Goal: Information Seeking & Learning: Learn about a topic

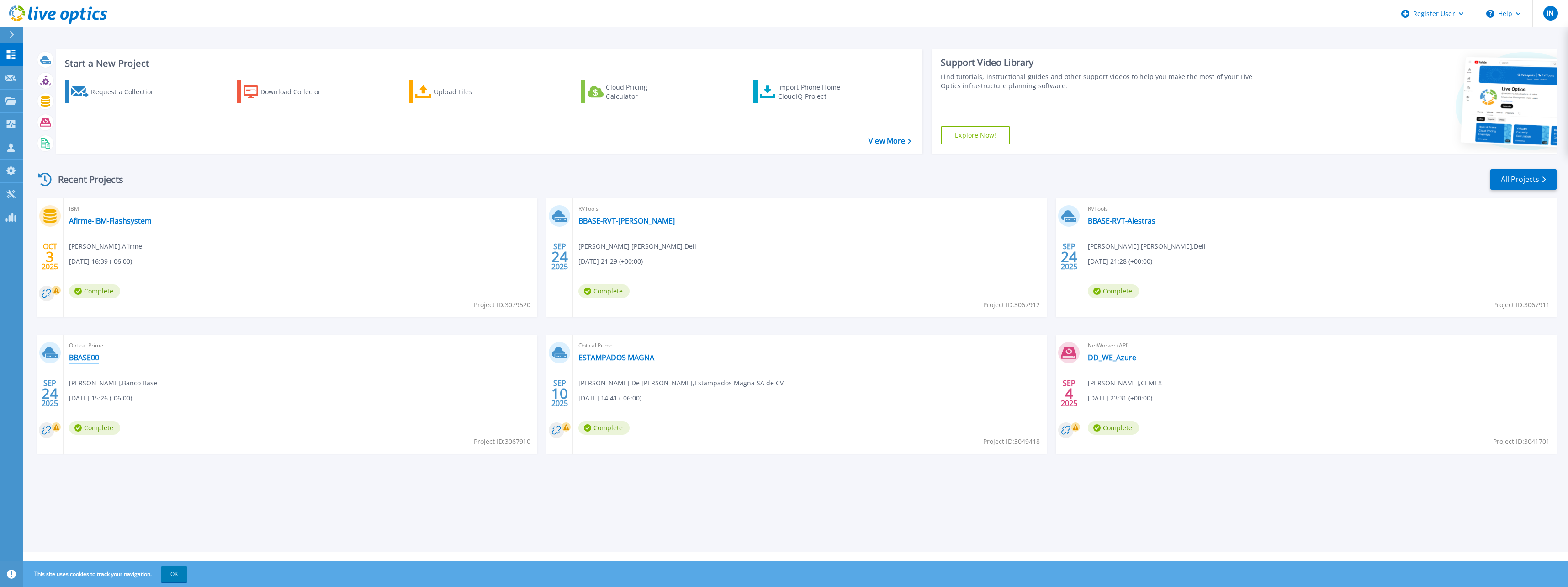
click at [85, 359] on link "BBASE00" at bounding box center [83, 358] width 30 height 9
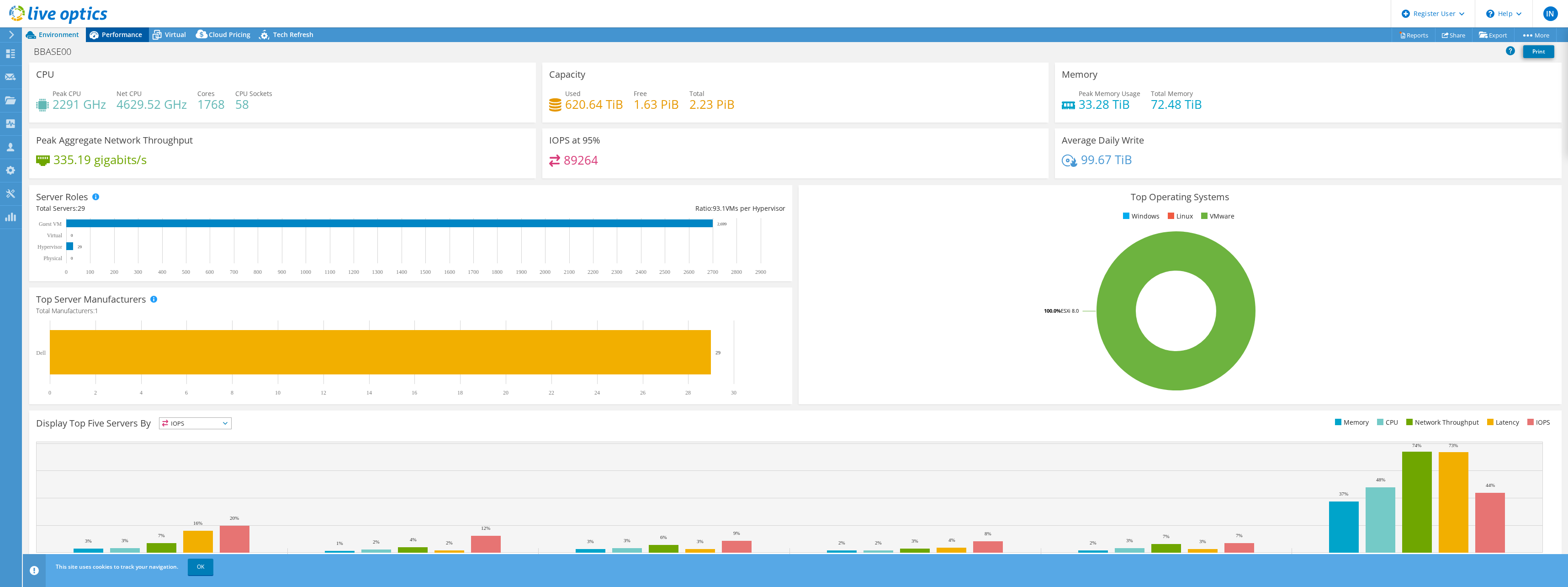
click at [122, 37] on span "Performance" at bounding box center [122, 34] width 41 height 9
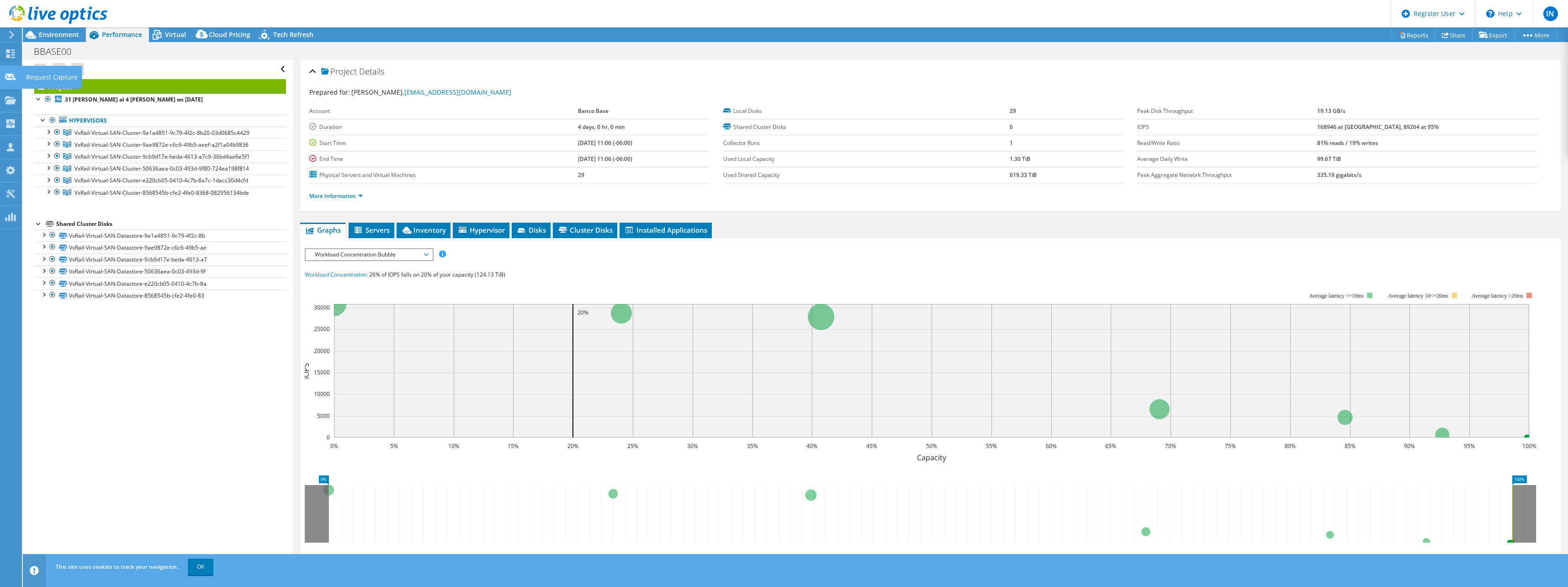
click at [41, 74] on div "Request Capture" at bounding box center [52, 76] width 61 height 23
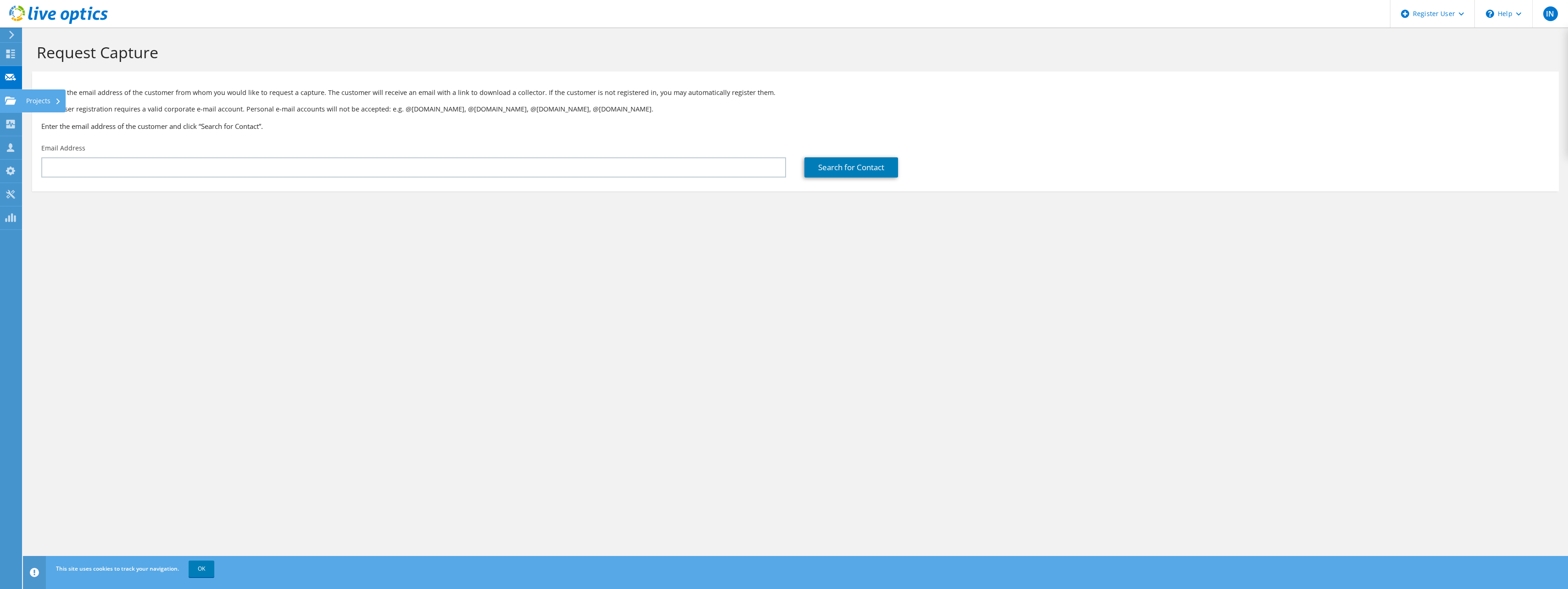
click at [34, 99] on div "Projects" at bounding box center [44, 100] width 44 height 23
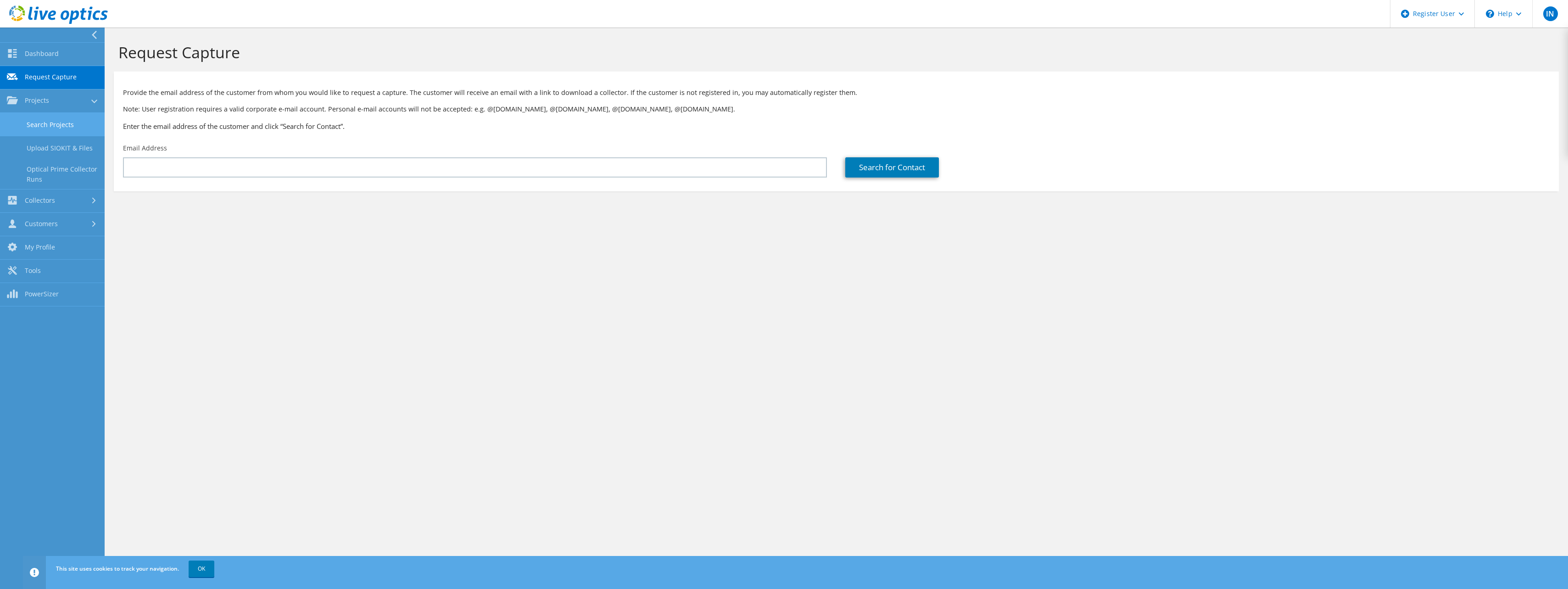
click at [57, 125] on link "Search Projects" at bounding box center [53, 125] width 105 height 23
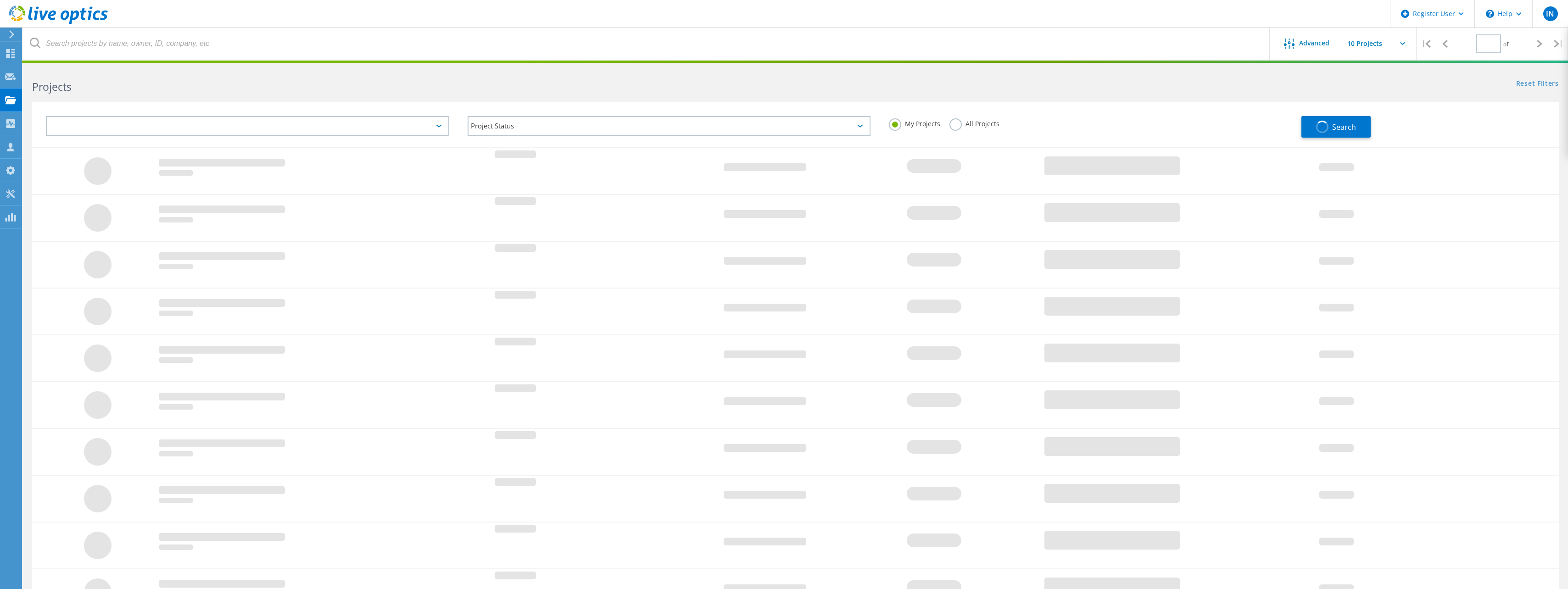
type input "1"
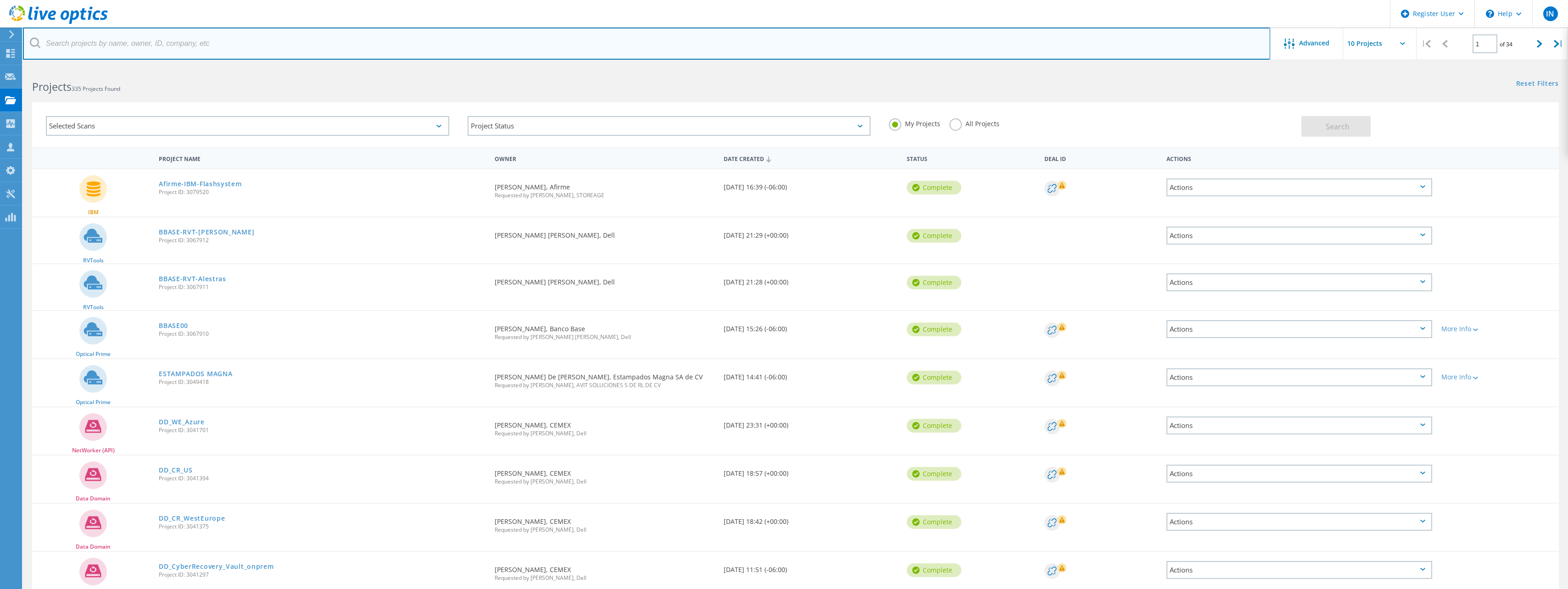
click at [552, 46] on input "text" at bounding box center [646, 43] width 1248 height 32
type input "banco base"
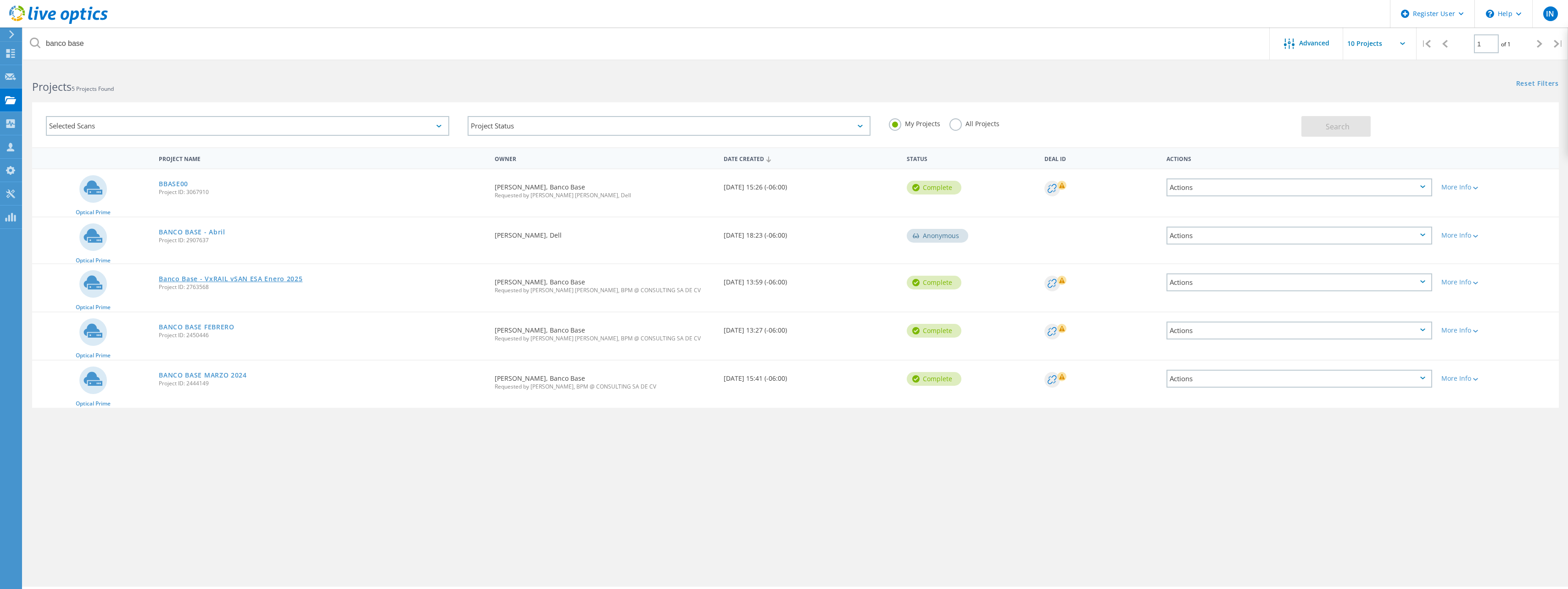
click at [219, 280] on link "Banco Base - VxRAIL vSAN ESA Enero 2025" at bounding box center [230, 279] width 143 height 6
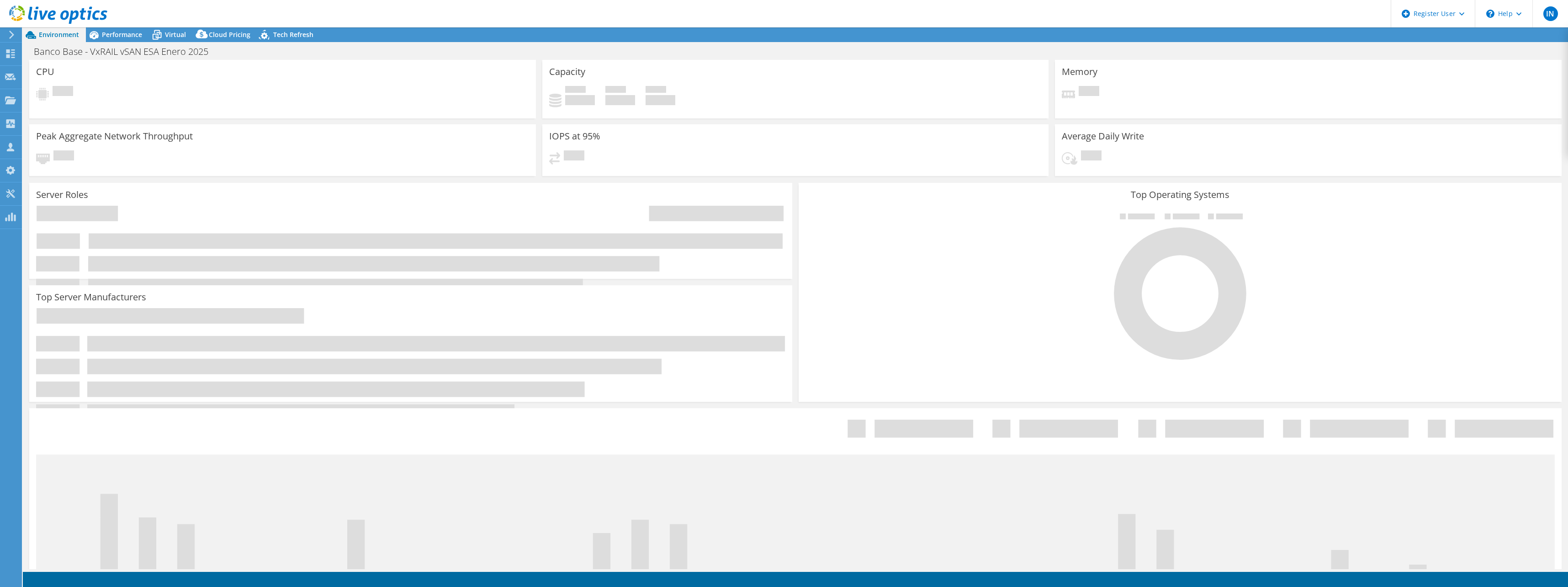
select select "USD"
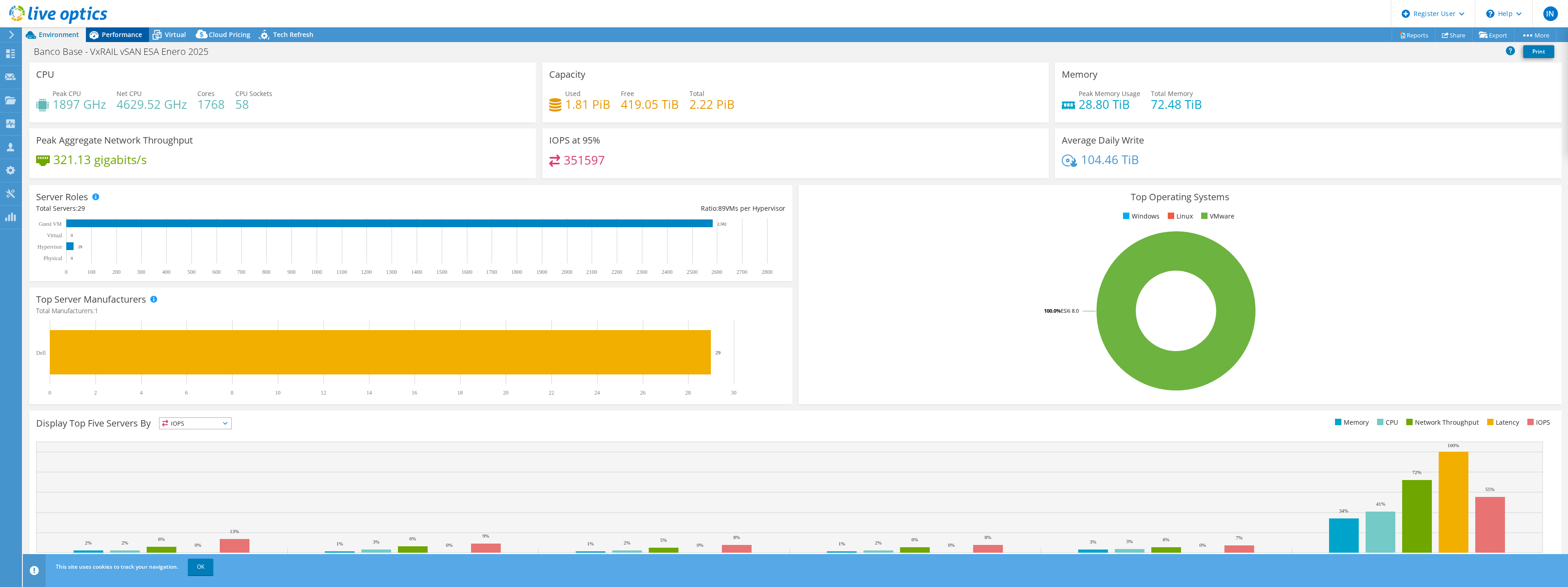
click at [124, 37] on span "Performance" at bounding box center [122, 34] width 41 height 9
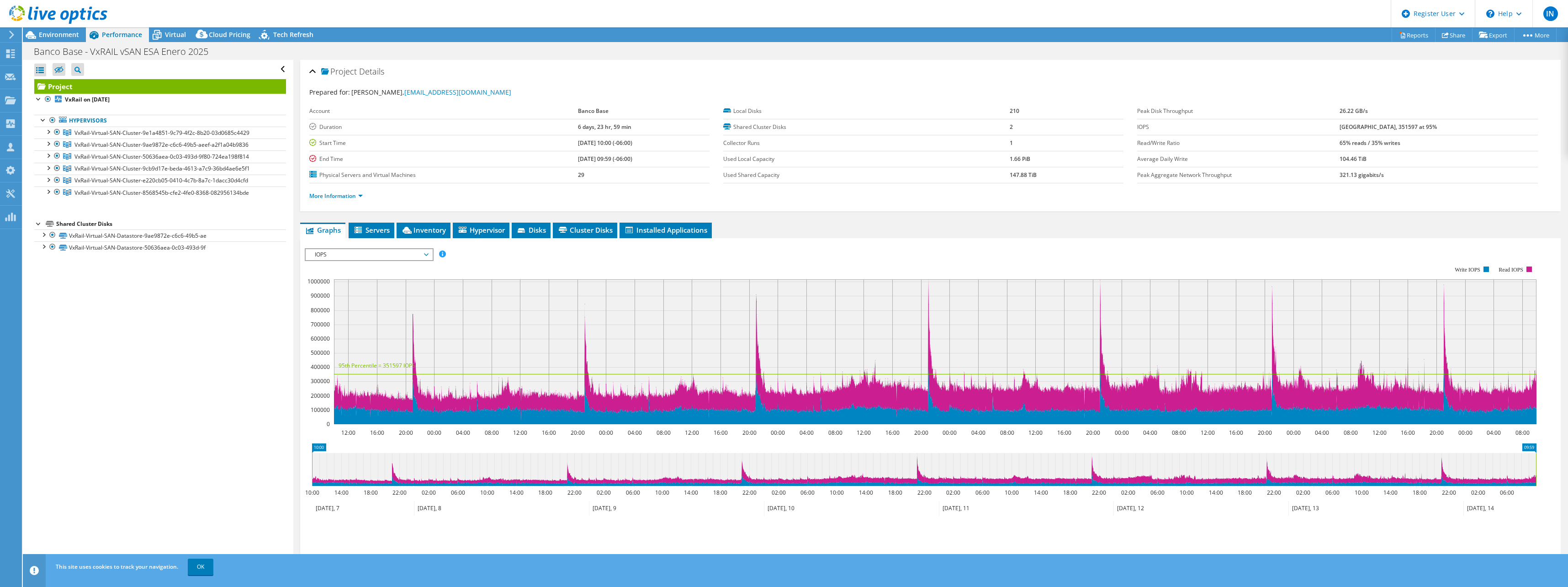
click at [388, 254] on span "IOPS" at bounding box center [369, 254] width 117 height 11
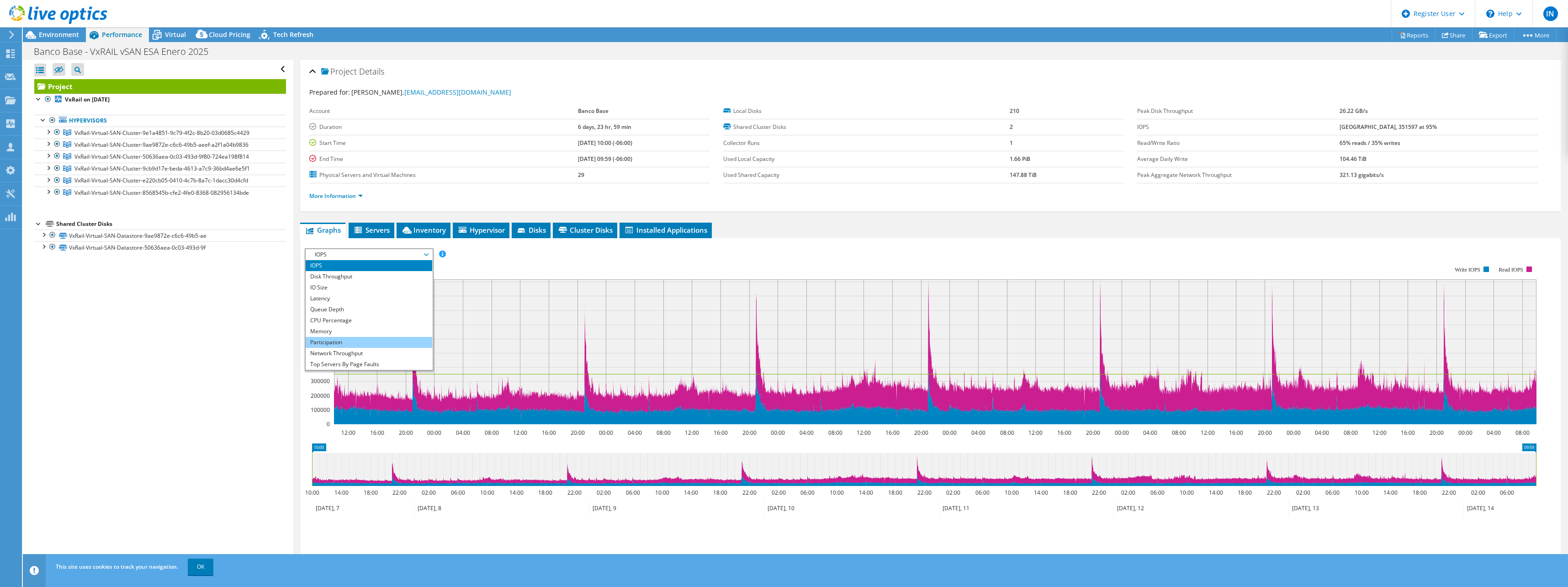
scroll to position [33, 0]
click at [48, 34] on span "Environment" at bounding box center [59, 34] width 41 height 9
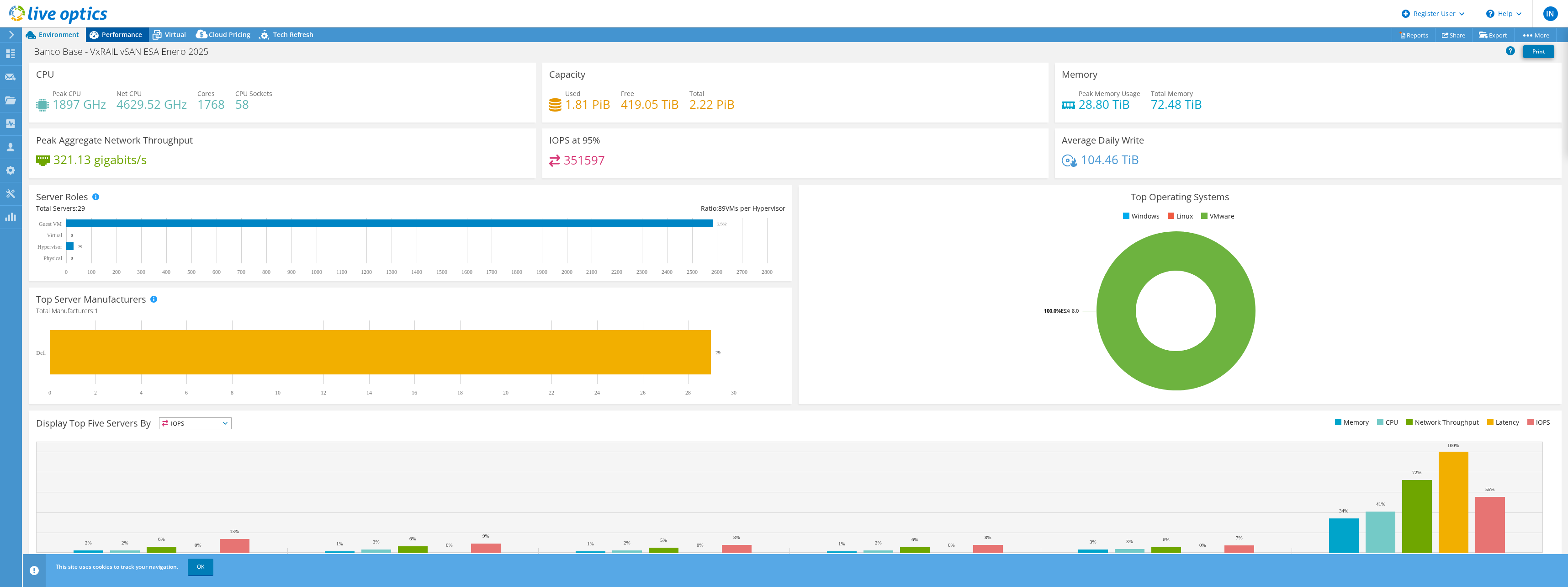
click at [119, 34] on span "Performance" at bounding box center [122, 34] width 41 height 9
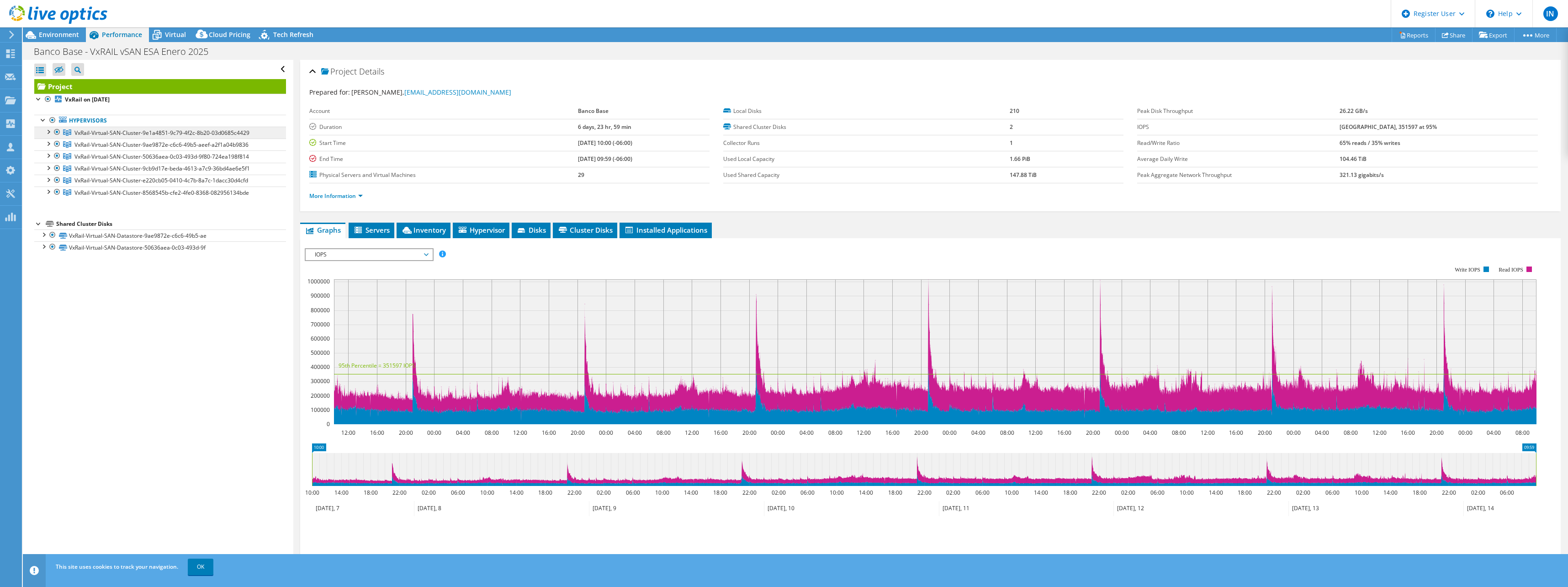
click at [79, 136] on span "VxRail-Virtual-SAN-Cluster-9e1a4851-9c79-4f2c-8b20-03d0685c4429" at bounding box center [161, 133] width 175 height 8
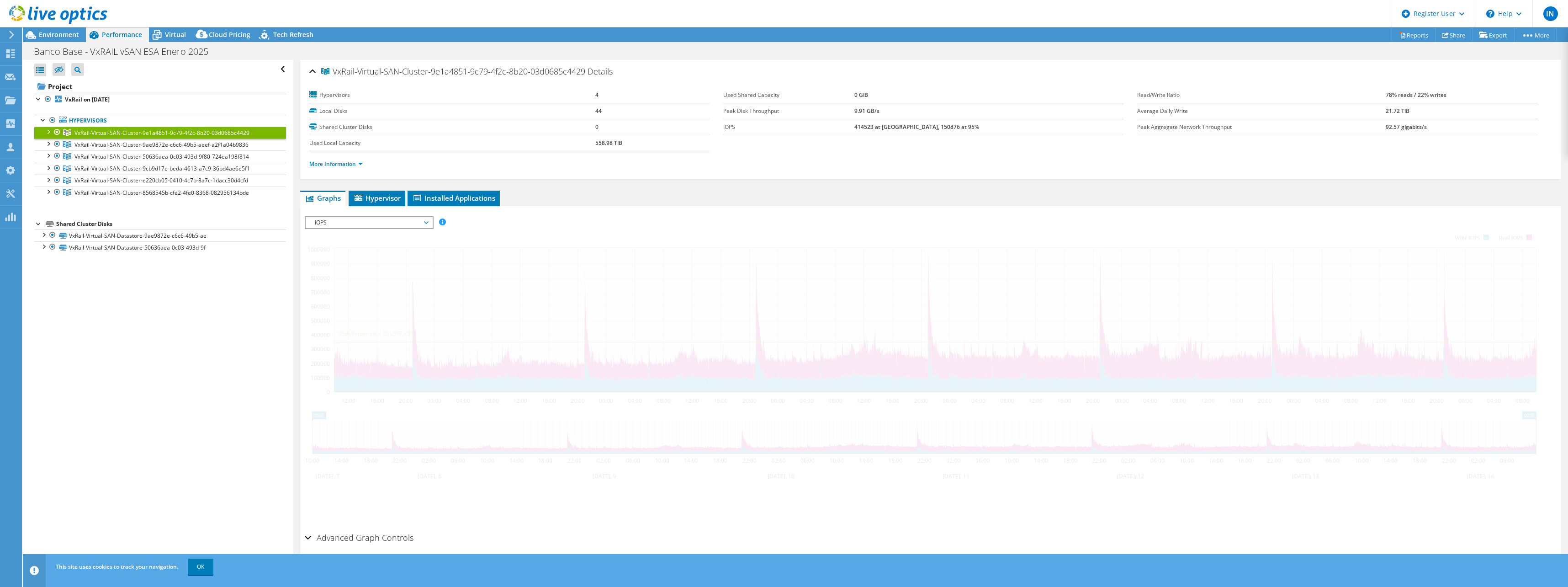
click at [44, 132] on div at bounding box center [48, 131] width 9 height 9
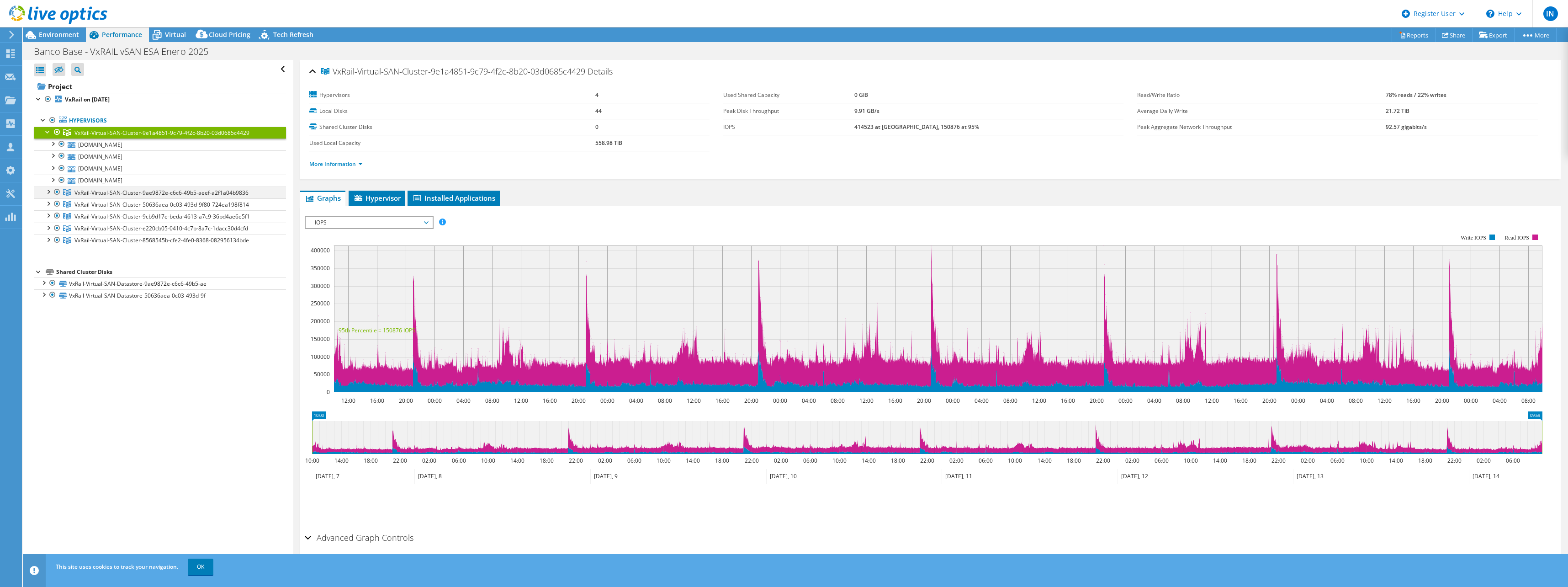
click at [49, 188] on div at bounding box center [48, 191] width 9 height 9
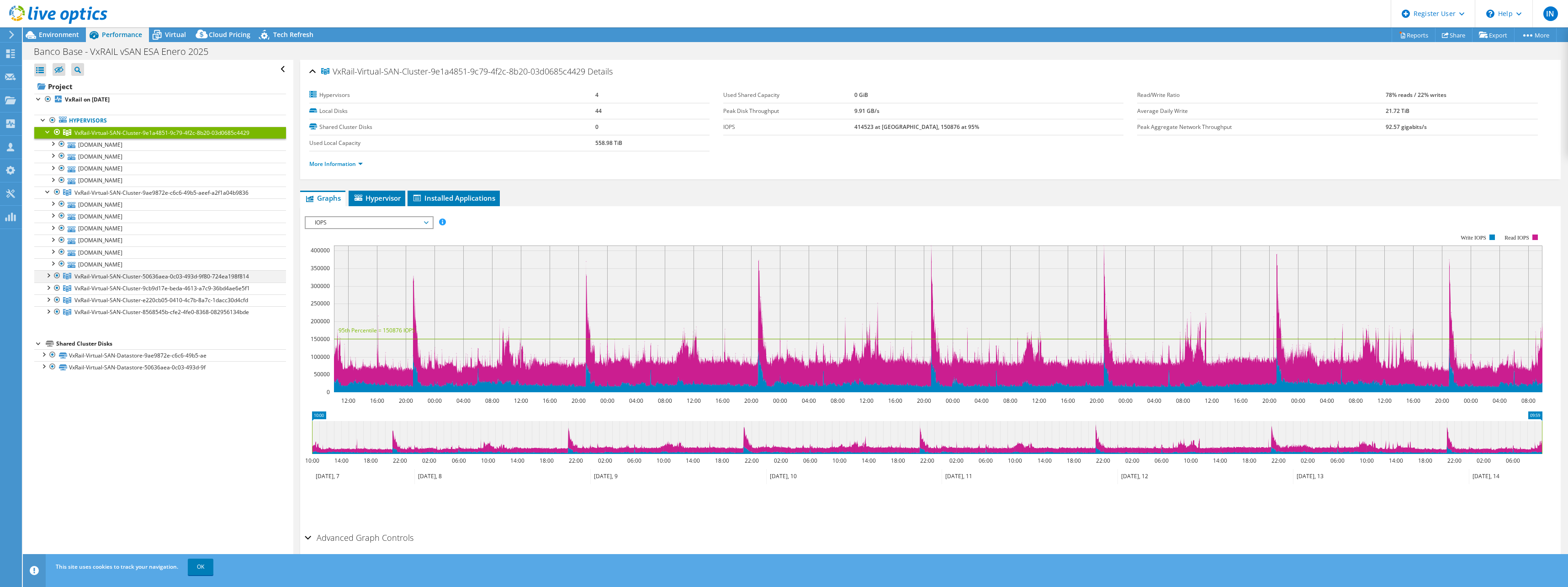
click at [50, 273] on div at bounding box center [48, 275] width 9 height 9
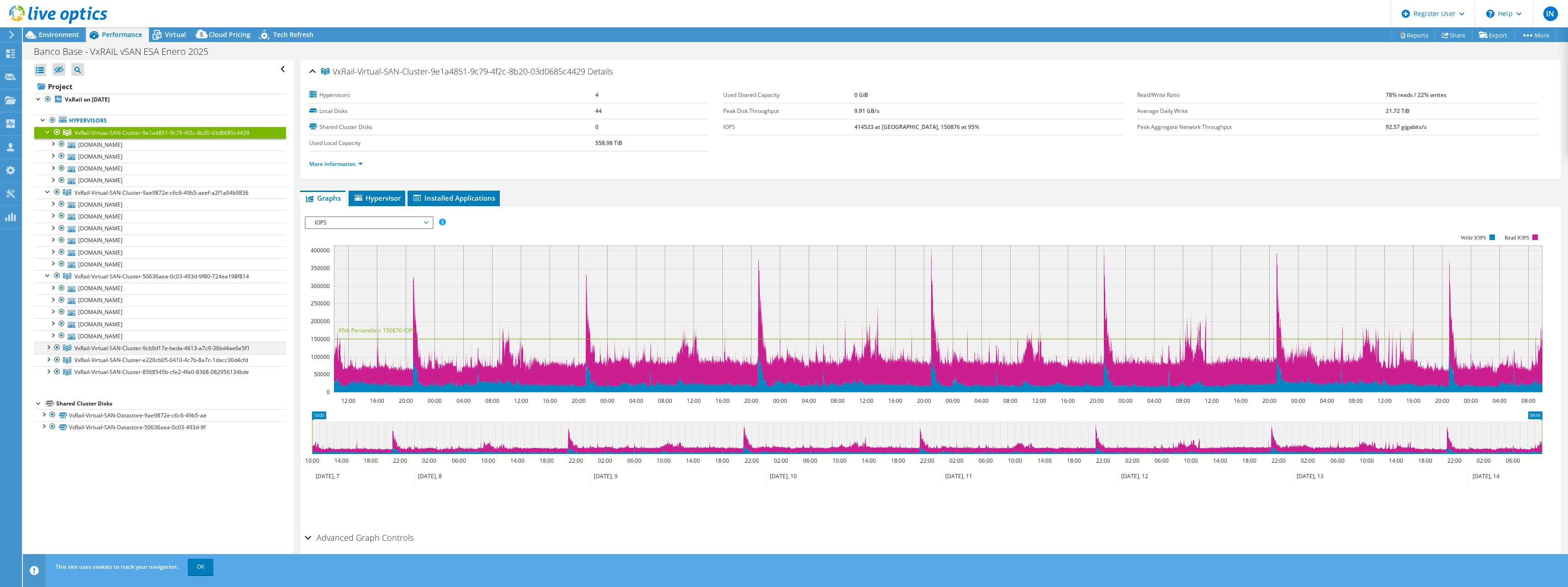
click at [48, 350] on div at bounding box center [48, 347] width 9 height 9
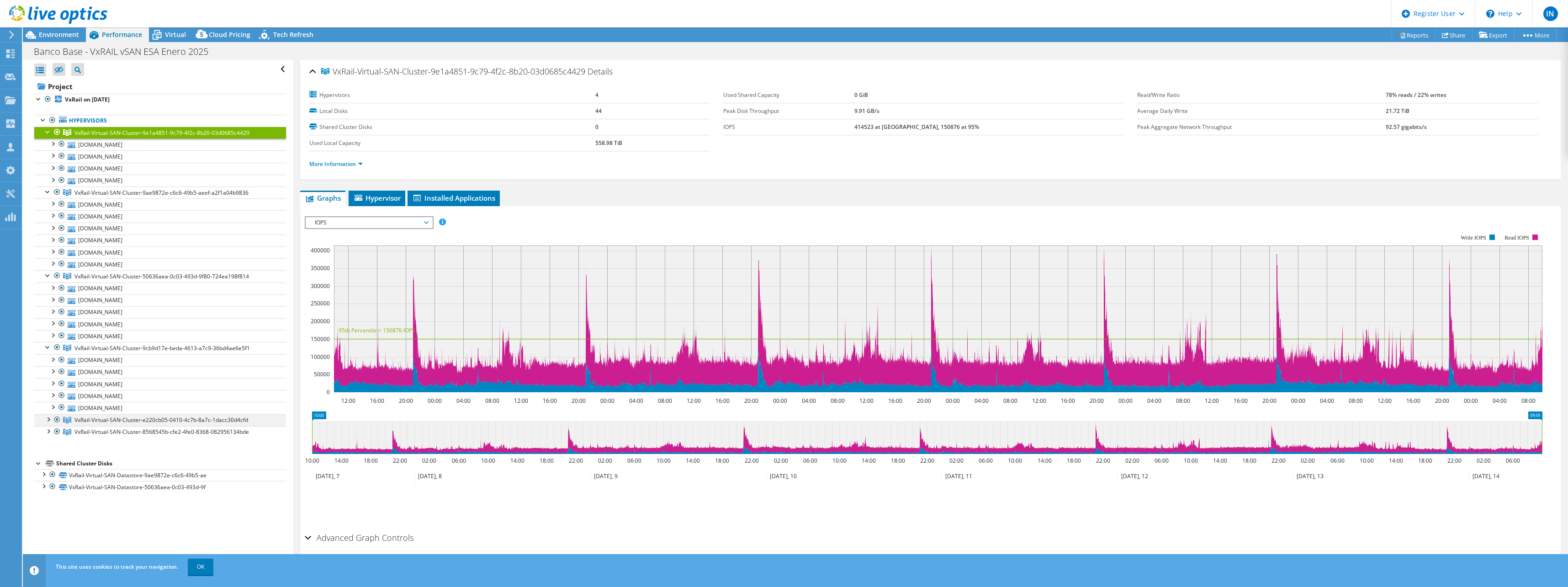
click at [49, 421] on div at bounding box center [48, 419] width 9 height 9
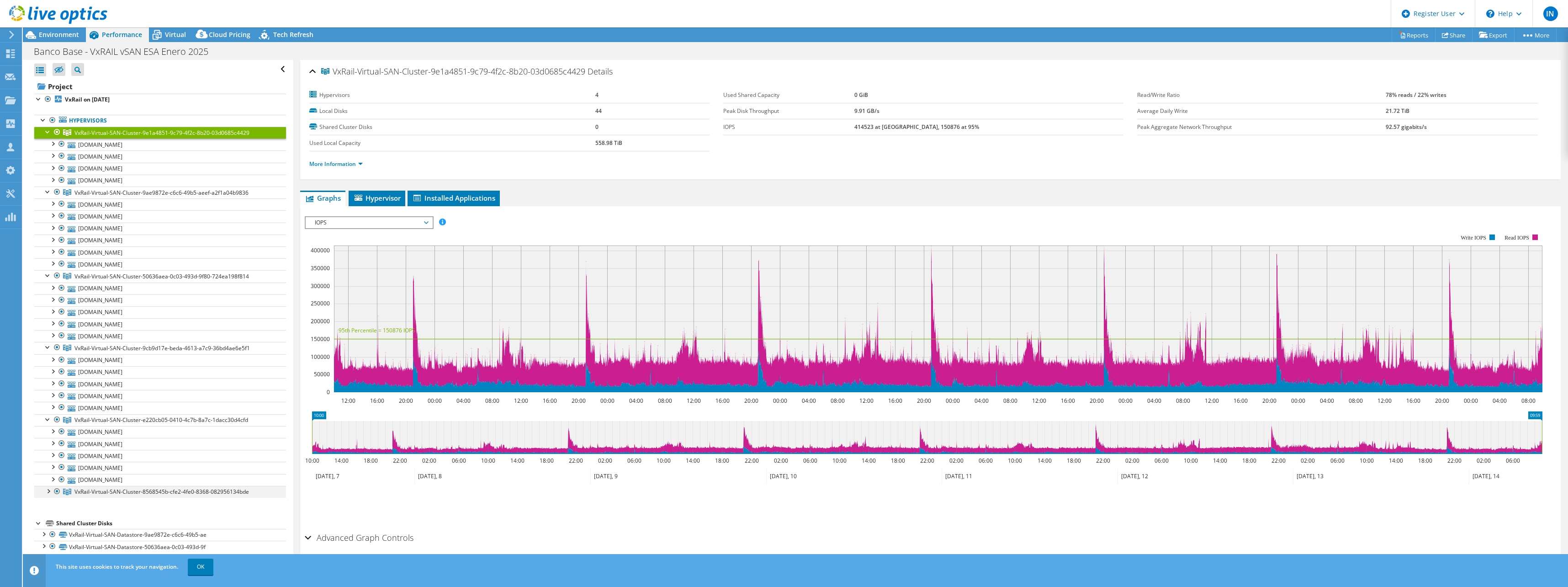
click at [47, 493] on div at bounding box center [48, 490] width 9 height 9
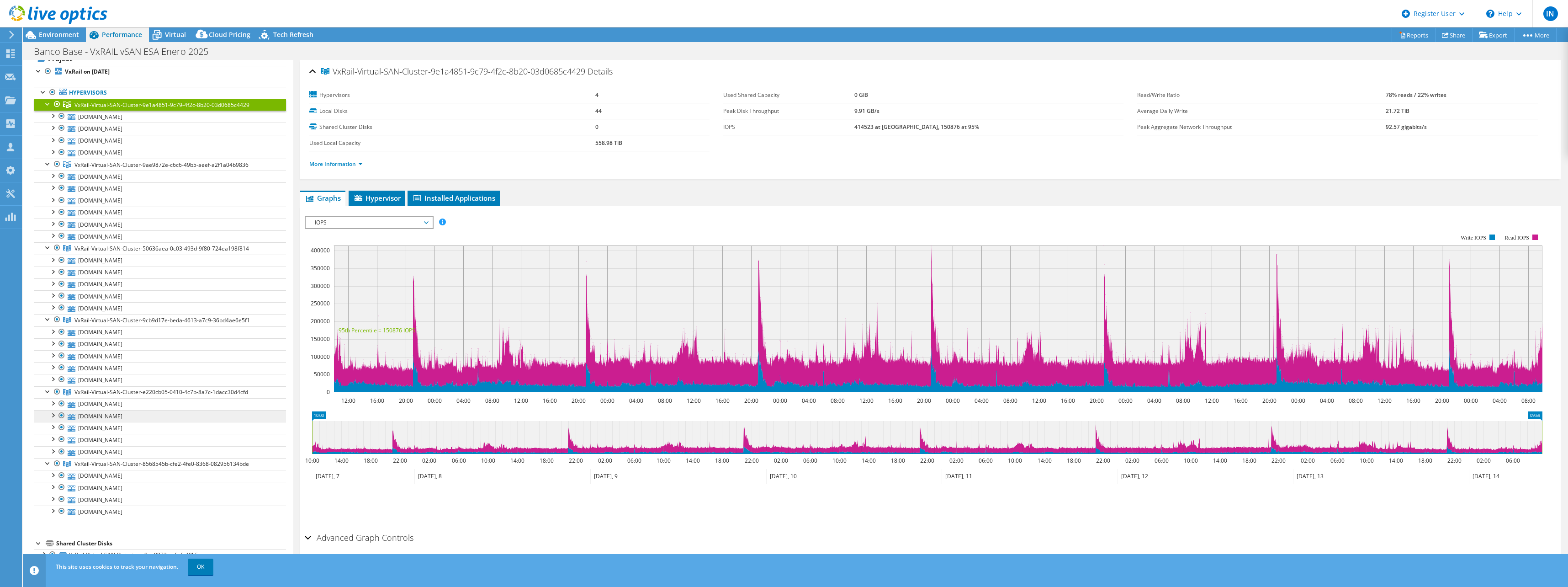
scroll to position [42, 0]
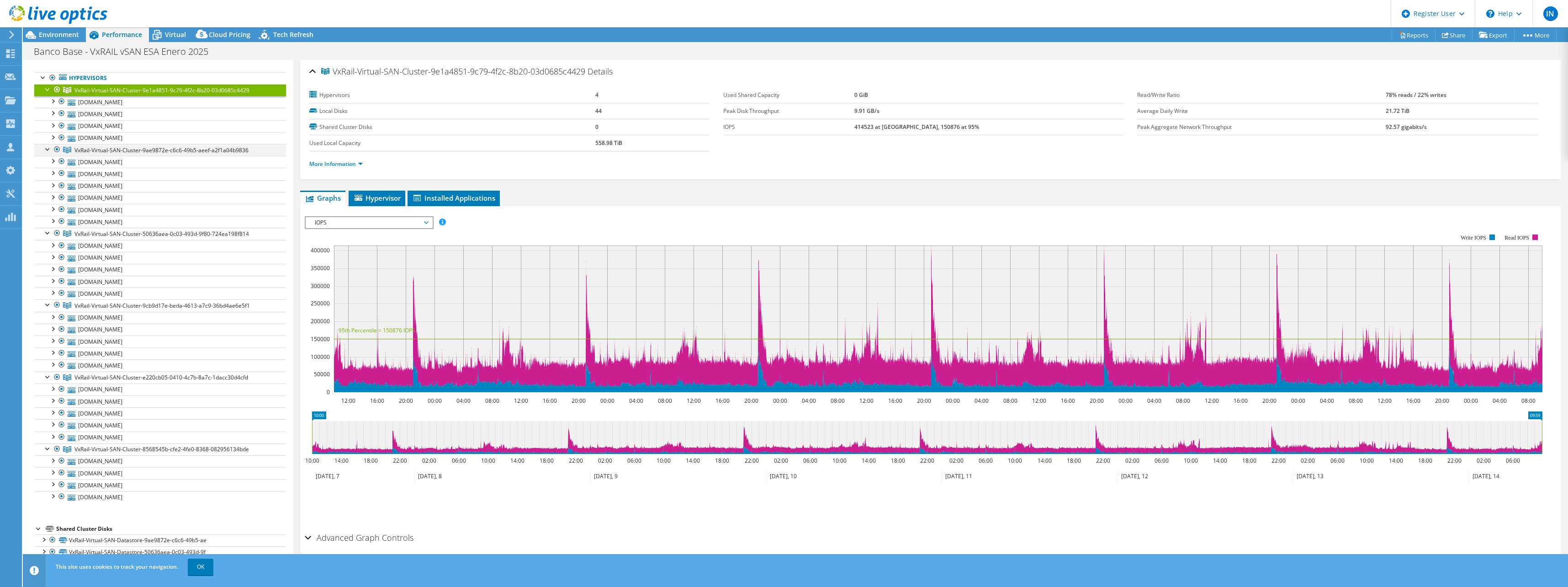
click at [55, 149] on div at bounding box center [57, 149] width 9 height 11
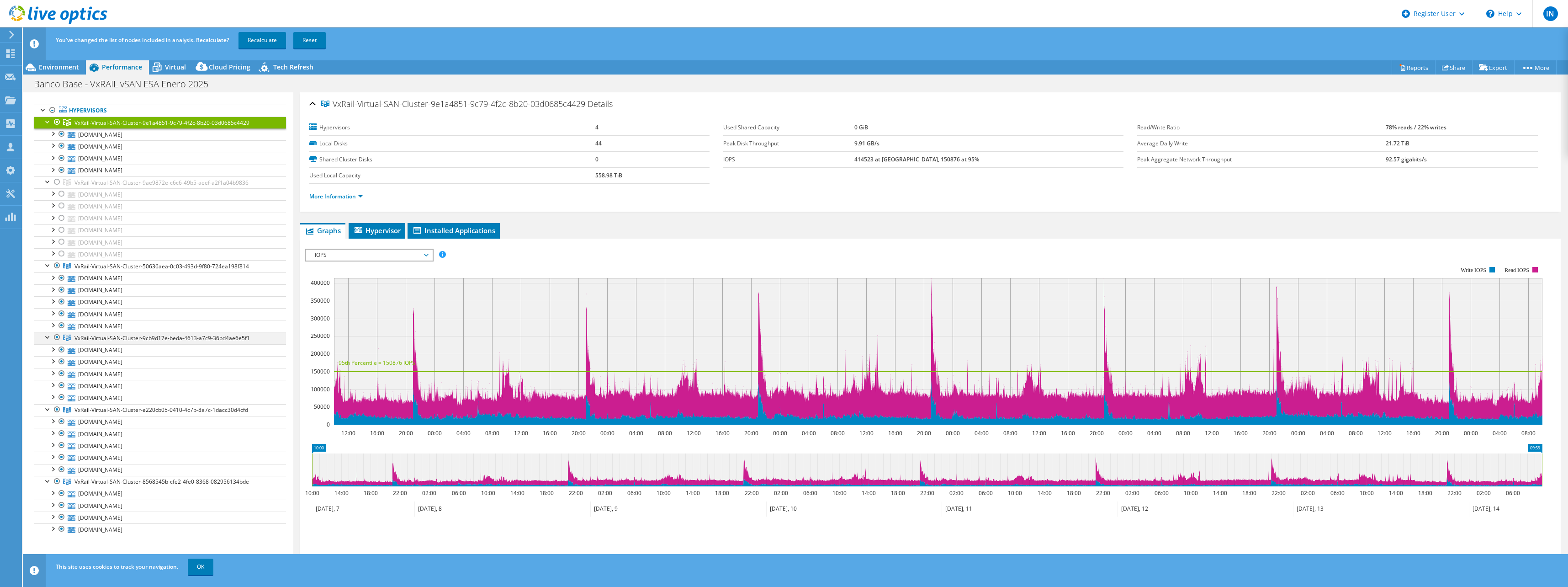
click at [57, 337] on div at bounding box center [57, 337] width 9 height 11
click at [55, 121] on div at bounding box center [57, 122] width 9 height 11
click at [257, 38] on link "Recalculate" at bounding box center [262, 40] width 48 height 16
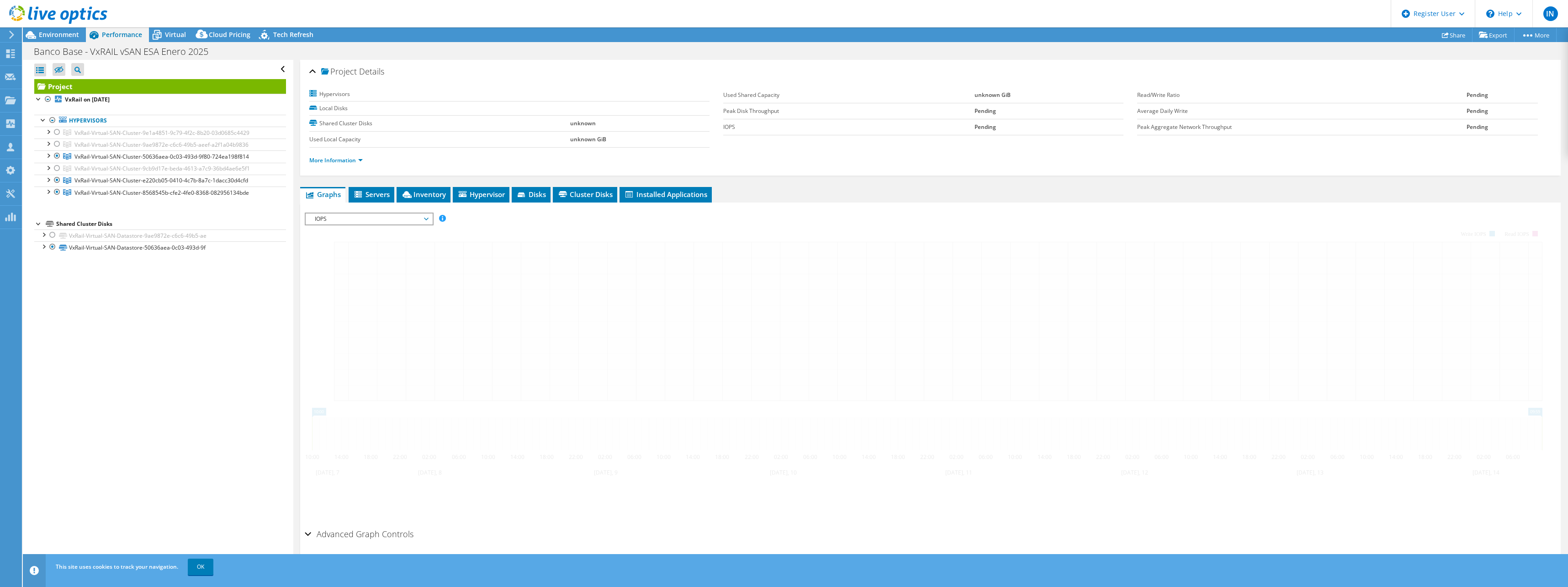
scroll to position [0, 0]
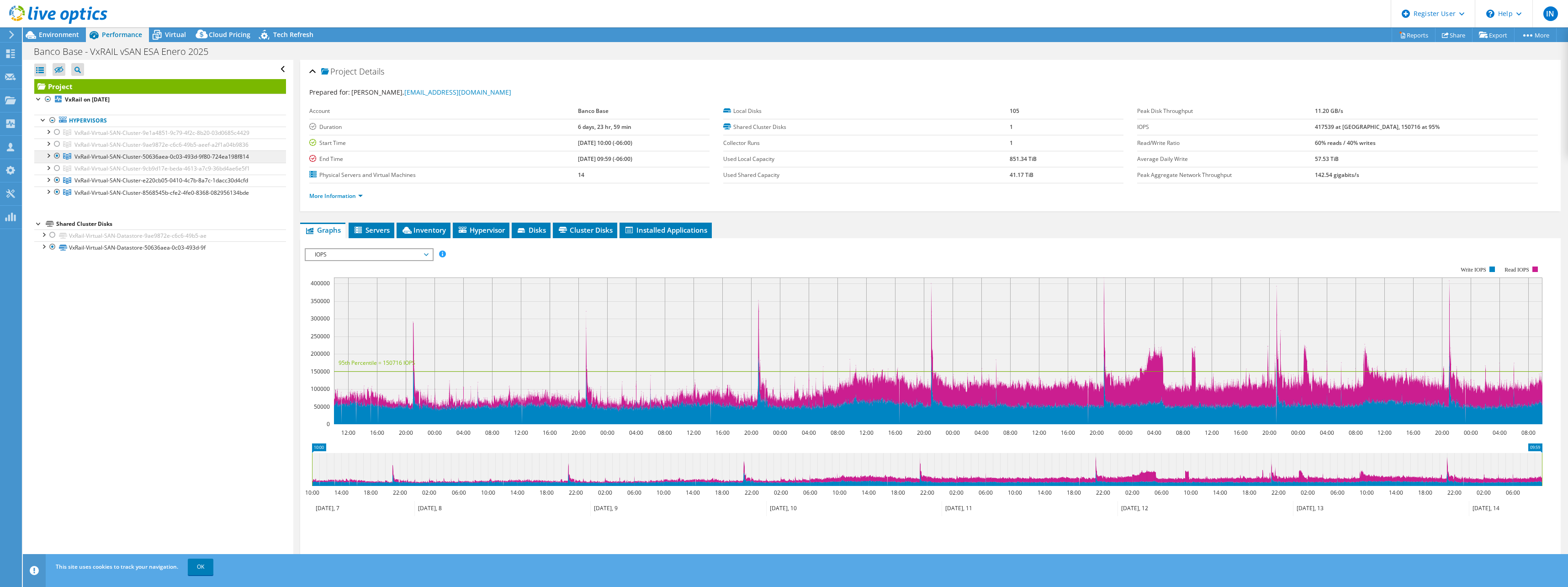
click at [165, 160] on span "VxRail-Virtual-SAN-Cluster-50636aea-0c03-493d-9f80-724ea198f814" at bounding box center [161, 157] width 175 height 8
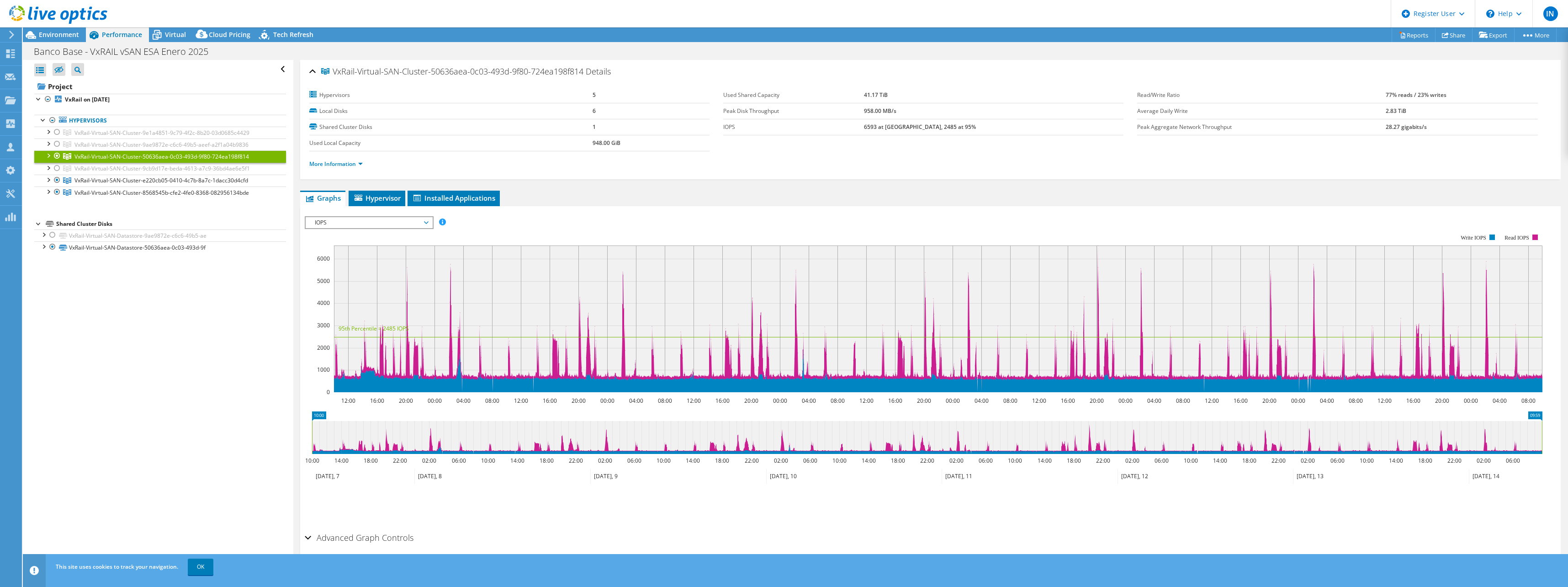
click at [413, 219] on span "IOPS" at bounding box center [369, 222] width 117 height 11
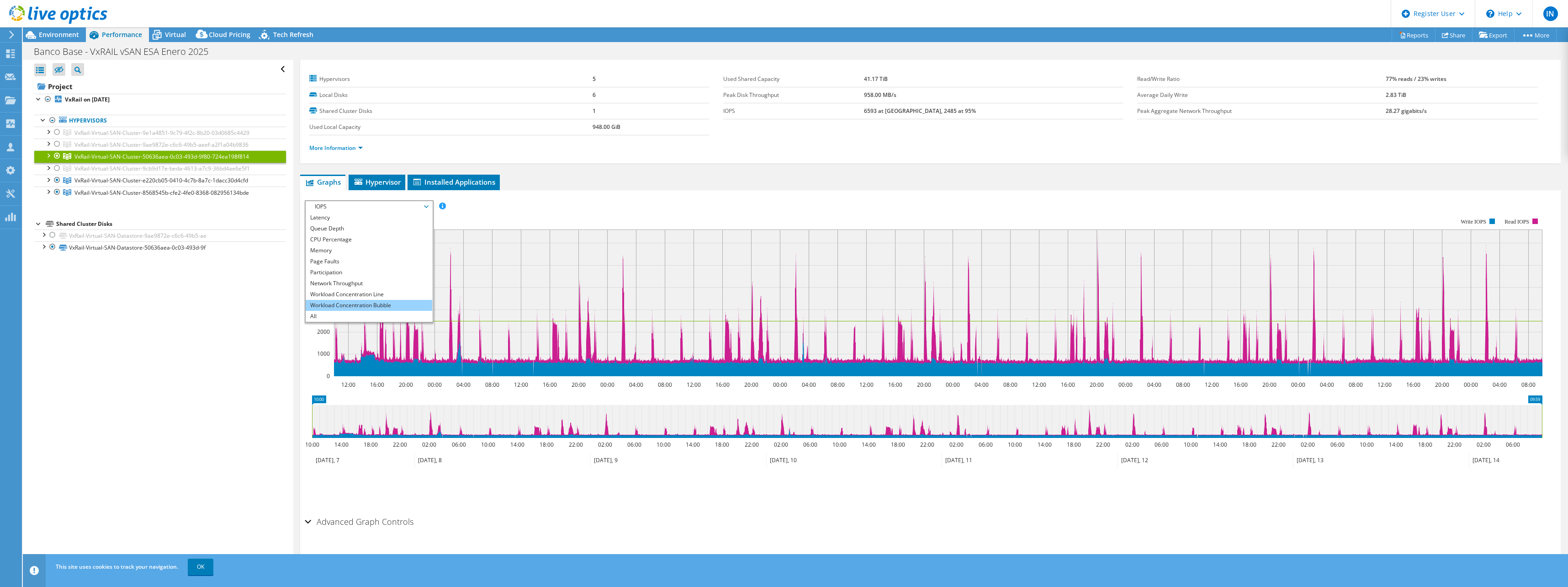
scroll to position [23, 0]
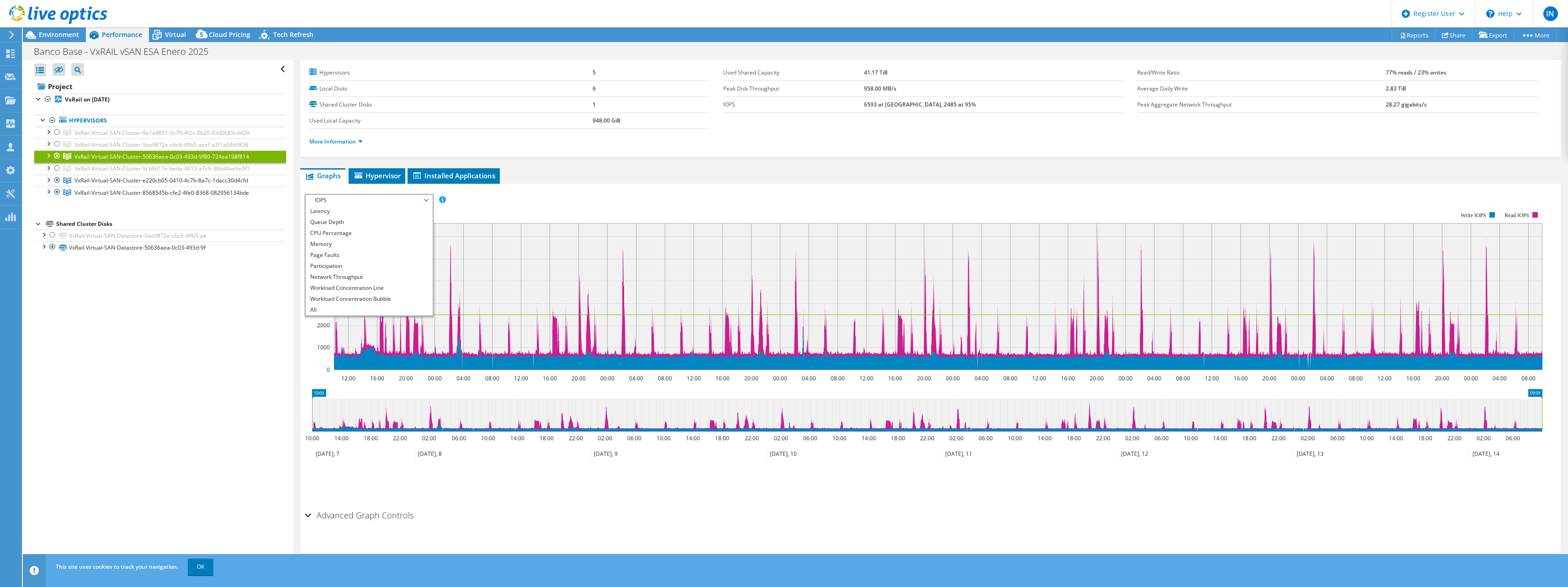
click at [213, 361] on div "Open All Close All Hide Excluded Nodes Project Tree Filter" at bounding box center [158, 315] width 270 height 509
click at [80, 31] on div "Environment" at bounding box center [54, 34] width 63 height 15
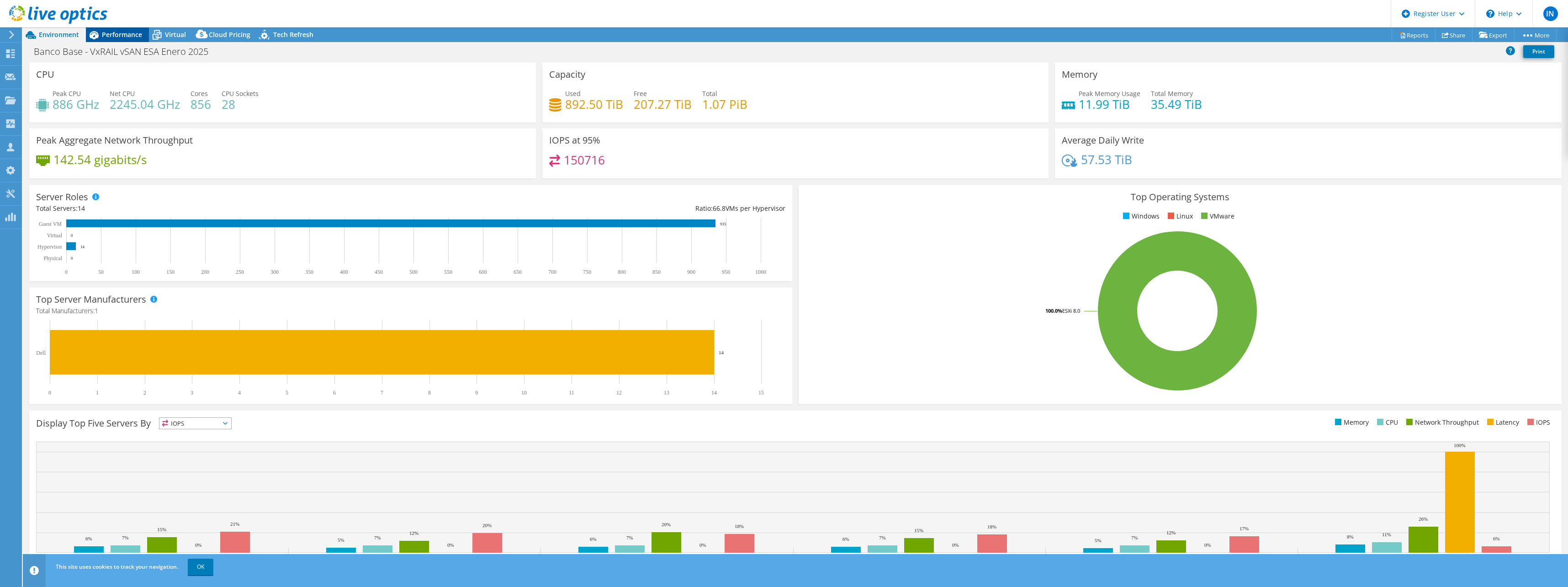
click at [117, 34] on span "Performance" at bounding box center [122, 34] width 41 height 9
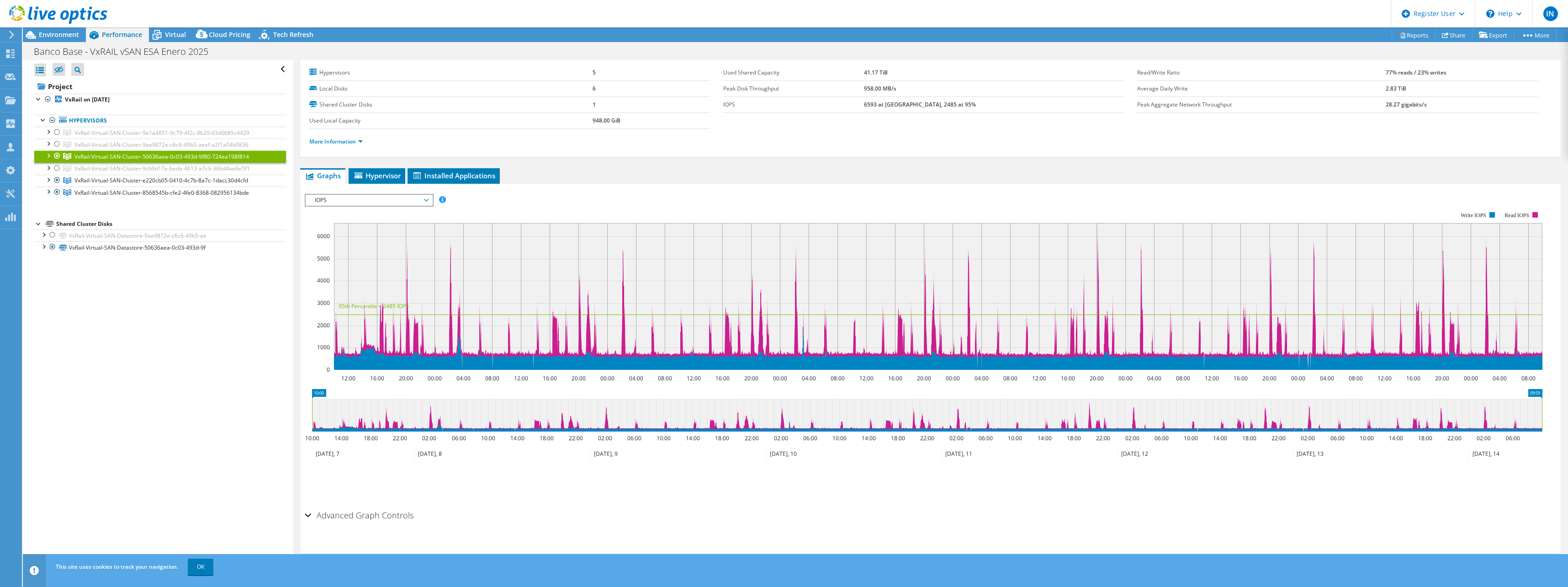
click at [47, 205] on ul "Hypervisors VxRail-Virtual-SAN-Cluster-9e1a4851-9c79-4f2c-8b20-03d0685c4429 mty…" at bounding box center [160, 156] width 252 height 102
click at [73, 30] on span "Environment" at bounding box center [59, 34] width 41 height 9
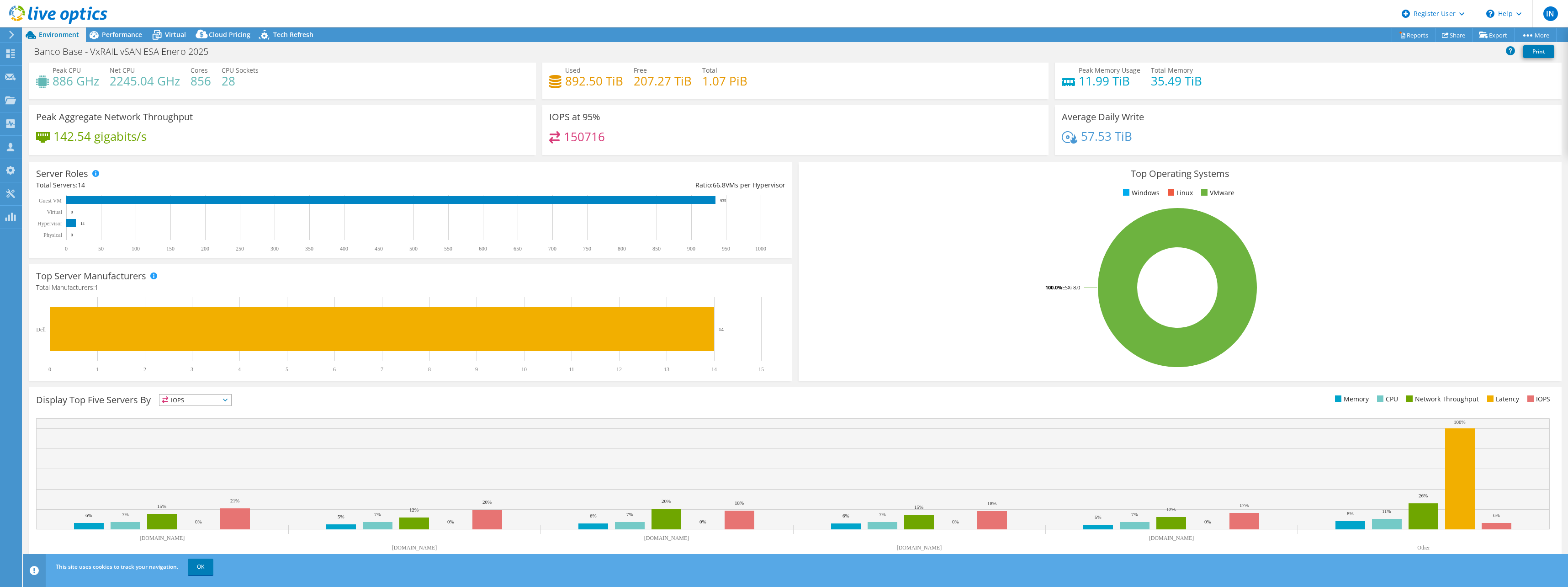
scroll to position [0, 0]
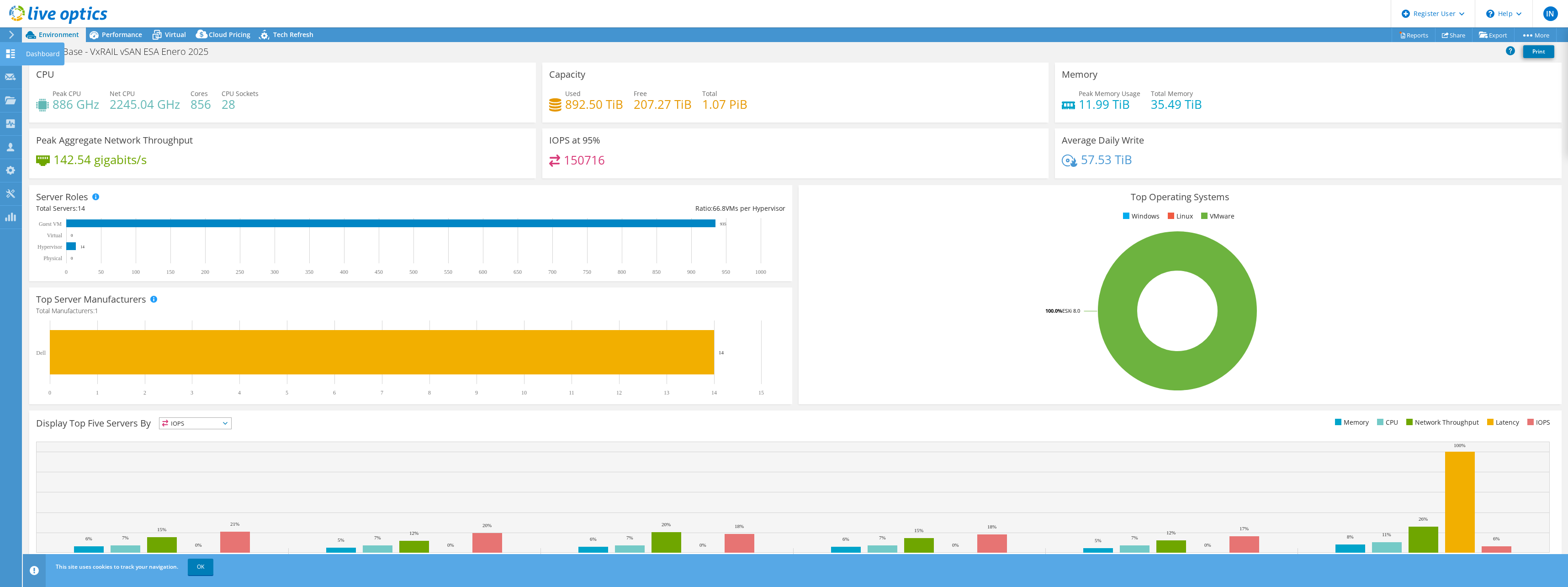
click at [9, 52] on use at bounding box center [10, 53] width 9 height 9
